Goal: Task Accomplishment & Management: Manage account settings

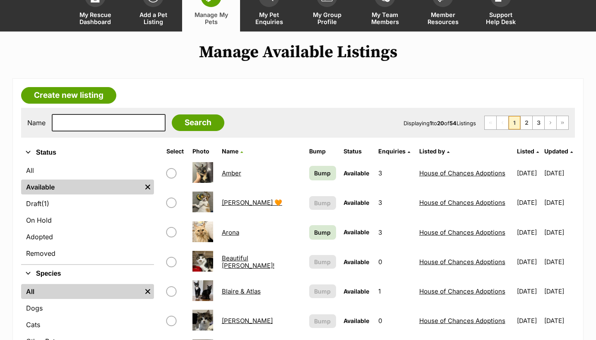
scroll to position [63, 0]
click at [309, 236] on link "Bump" at bounding box center [322, 232] width 27 height 14
click at [306, 181] on td "Bump" at bounding box center [323, 172] width 34 height 29
click at [314, 172] on span "Bump" at bounding box center [322, 172] width 17 height 9
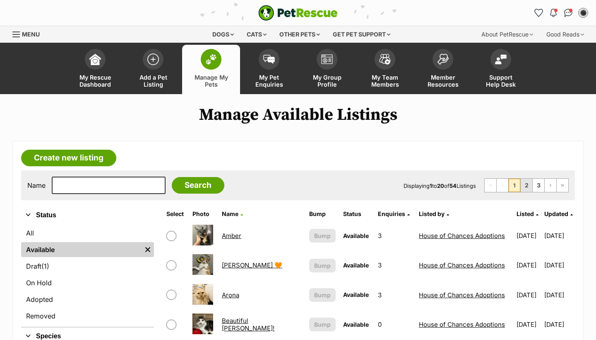
click at [526, 183] on link "2" at bounding box center [527, 185] width 12 height 13
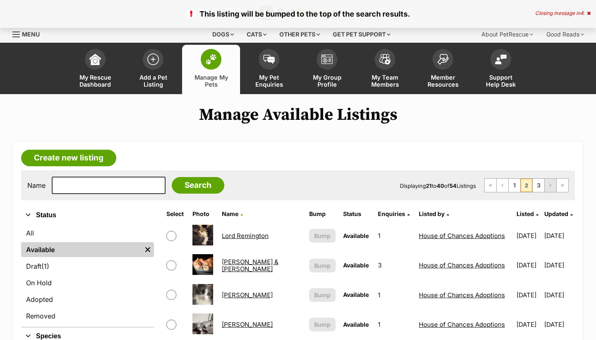
click at [545, 189] on link "Next Page" at bounding box center [551, 185] width 12 height 13
click at [539, 188] on link "3" at bounding box center [539, 185] width 12 height 13
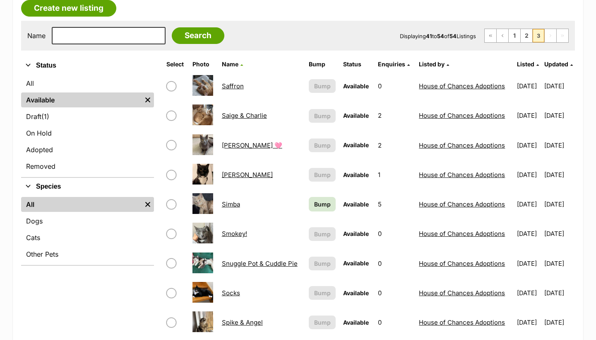
scroll to position [153, 0]
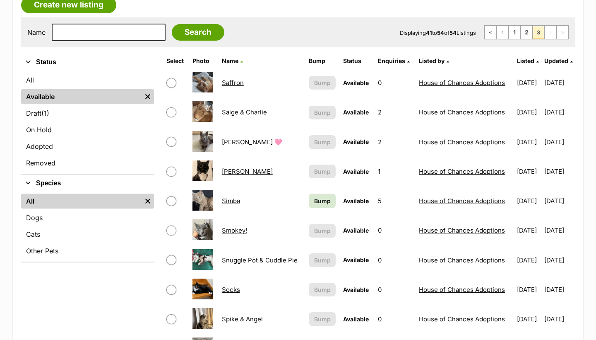
click at [314, 199] on span "Bump" at bounding box center [322, 200] width 17 height 9
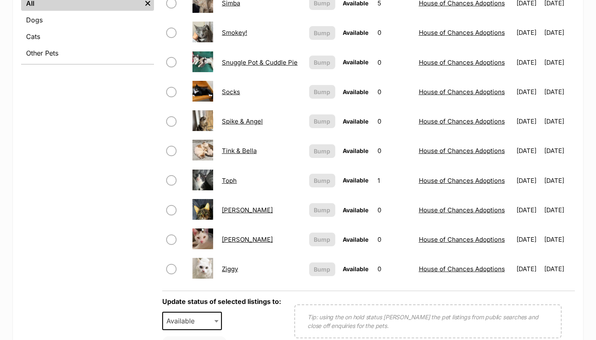
scroll to position [351, 0]
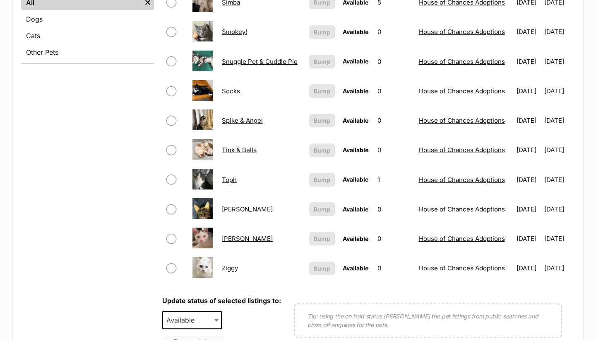
click at [239, 151] on link "Tink & Bella" at bounding box center [239, 150] width 35 height 8
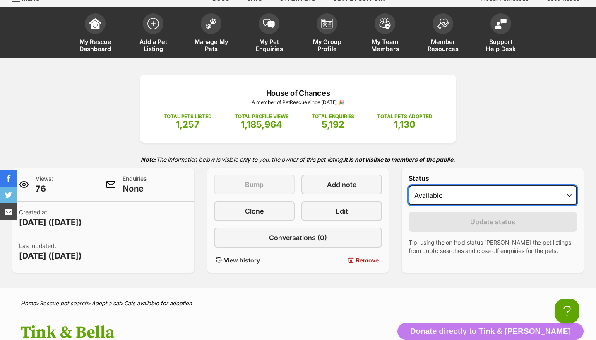
select select "on_hold"
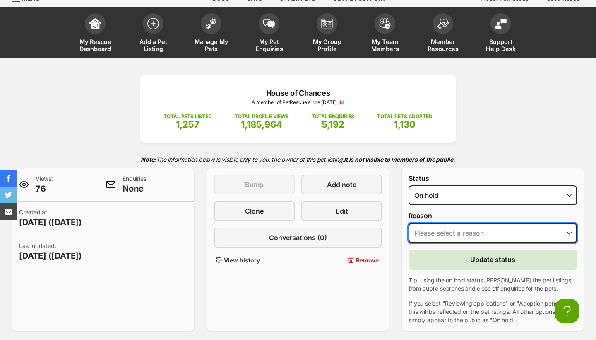
select select "adoption_pending"
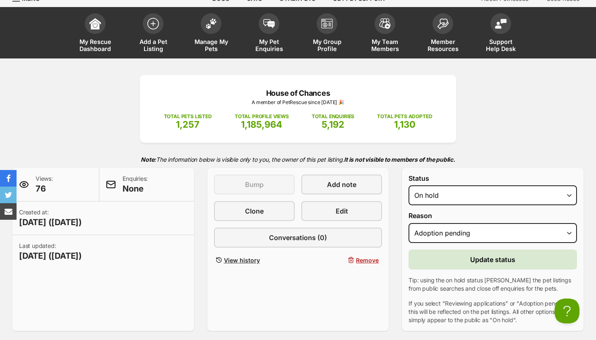
click at [456, 260] on button "Update status" at bounding box center [493, 259] width 169 height 20
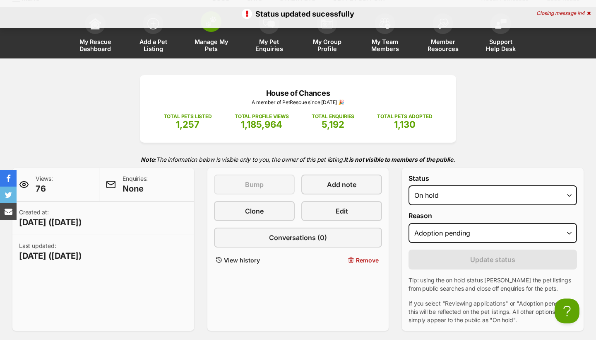
click at [206, 51] on span "Manage My Pets" at bounding box center [211, 45] width 37 height 14
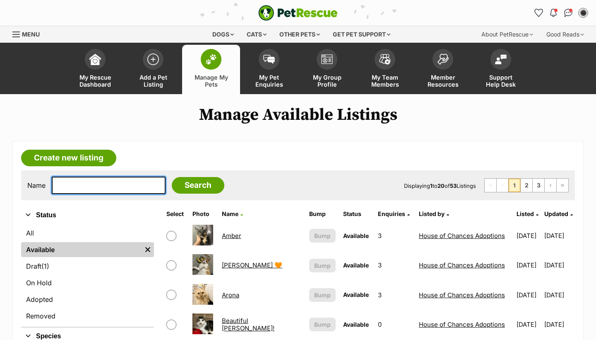
click at [140, 178] on input "text" at bounding box center [109, 184] width 114 height 17
type input "toph"
click at [192, 185] on input "Search" at bounding box center [198, 185] width 53 height 17
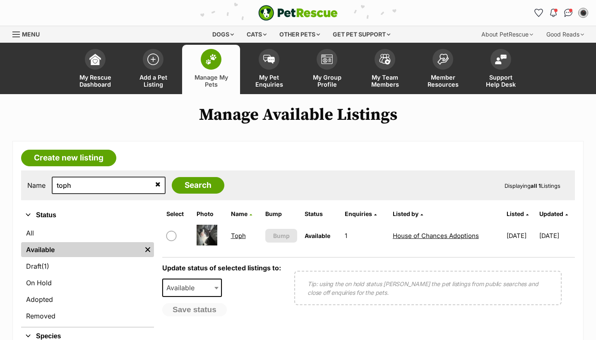
click at [234, 234] on link "Toph" at bounding box center [238, 236] width 15 height 8
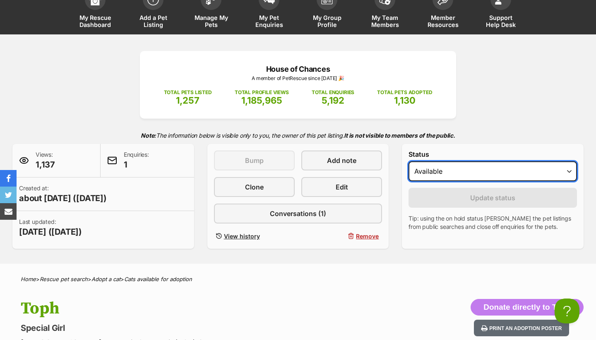
select select "on_hold"
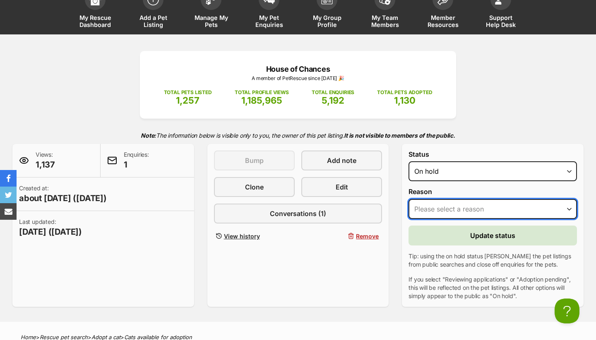
select select "adoption_pending"
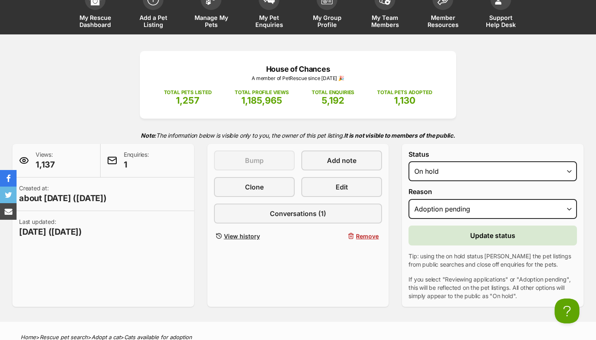
click at [457, 232] on button "Update status" at bounding box center [493, 235] width 169 height 20
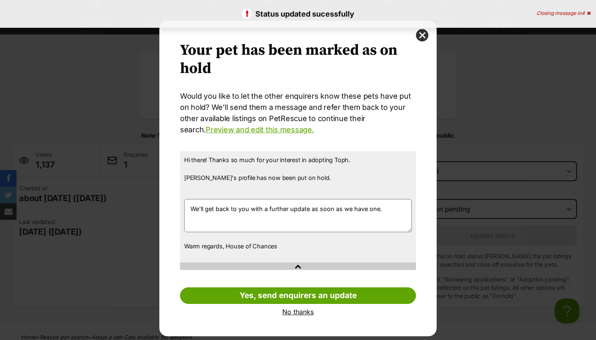
click at [288, 311] on link "No thanks" at bounding box center [298, 311] width 236 height 7
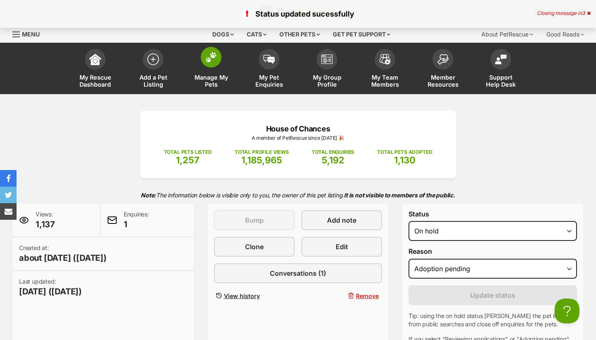
click at [210, 77] on span "Manage My Pets" at bounding box center [211, 81] width 37 height 14
